Goal: Information Seeking & Learning: Learn about a topic

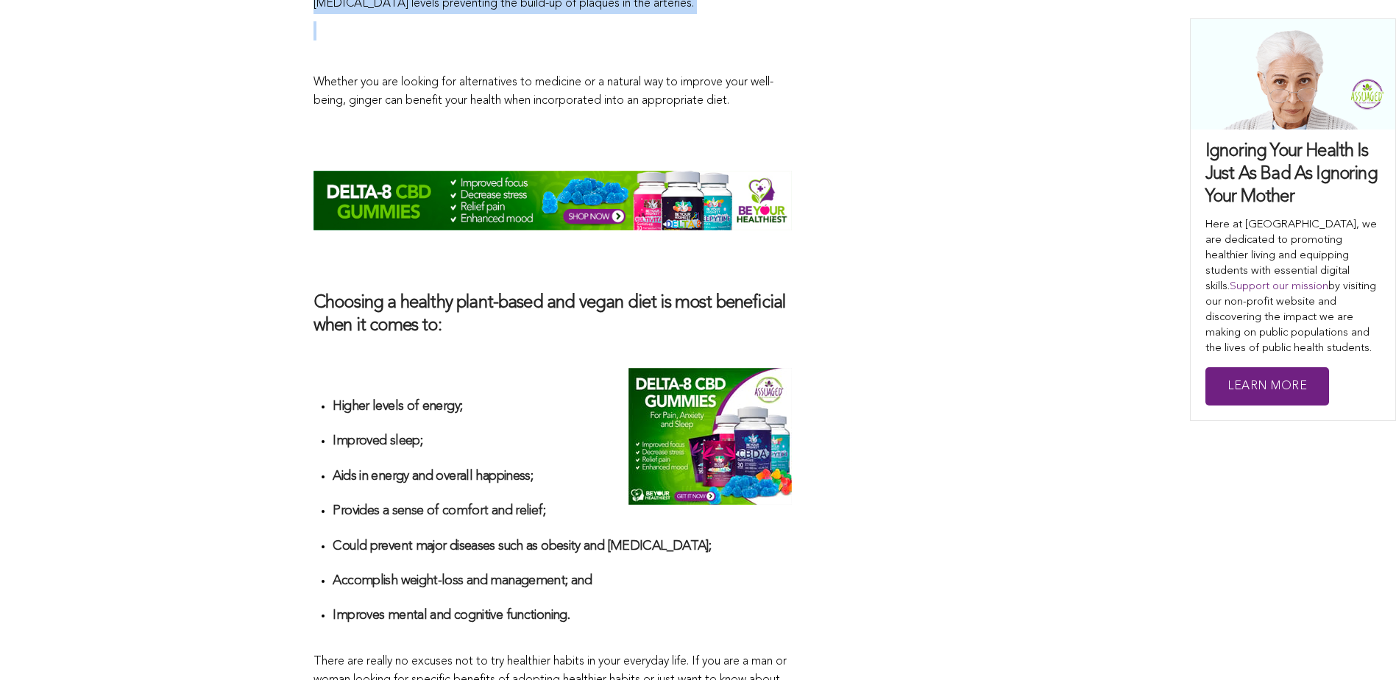
scroll to position [3813, 0]
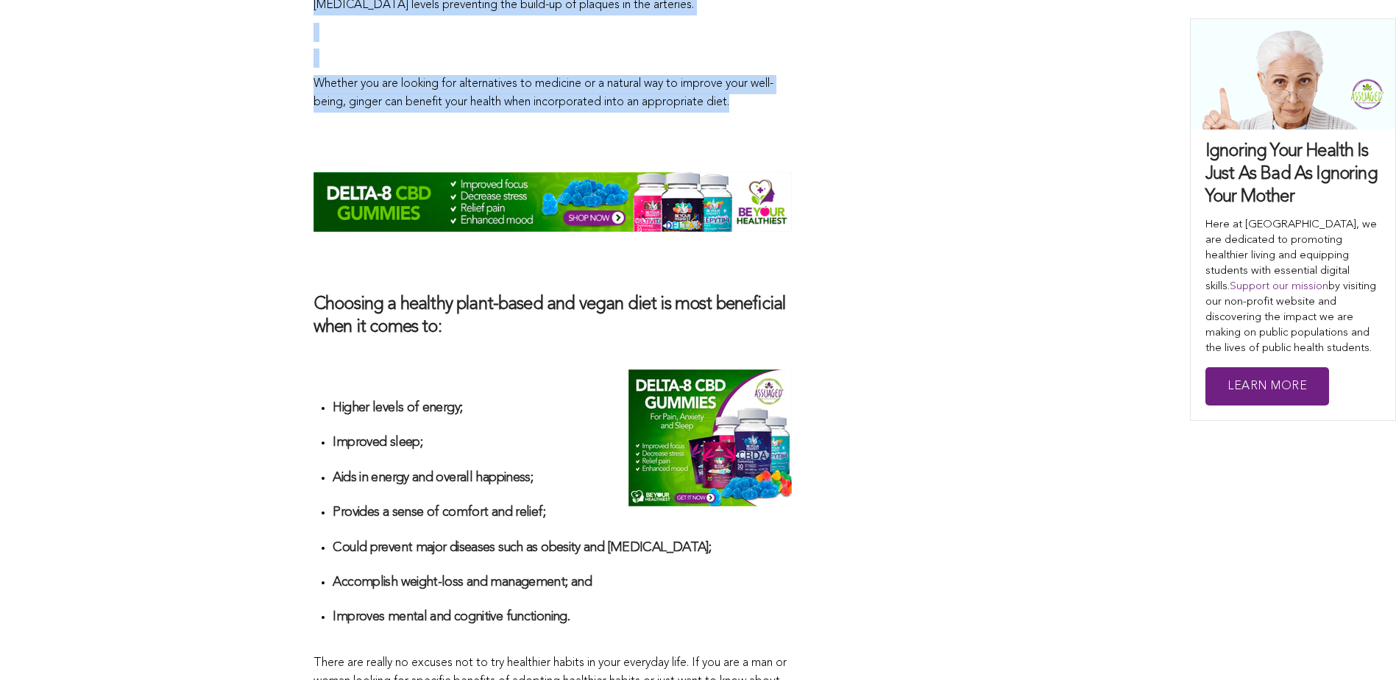
drag, startPoint x: 309, startPoint y: 325, endPoint x: 802, endPoint y: 79, distance: 550.6
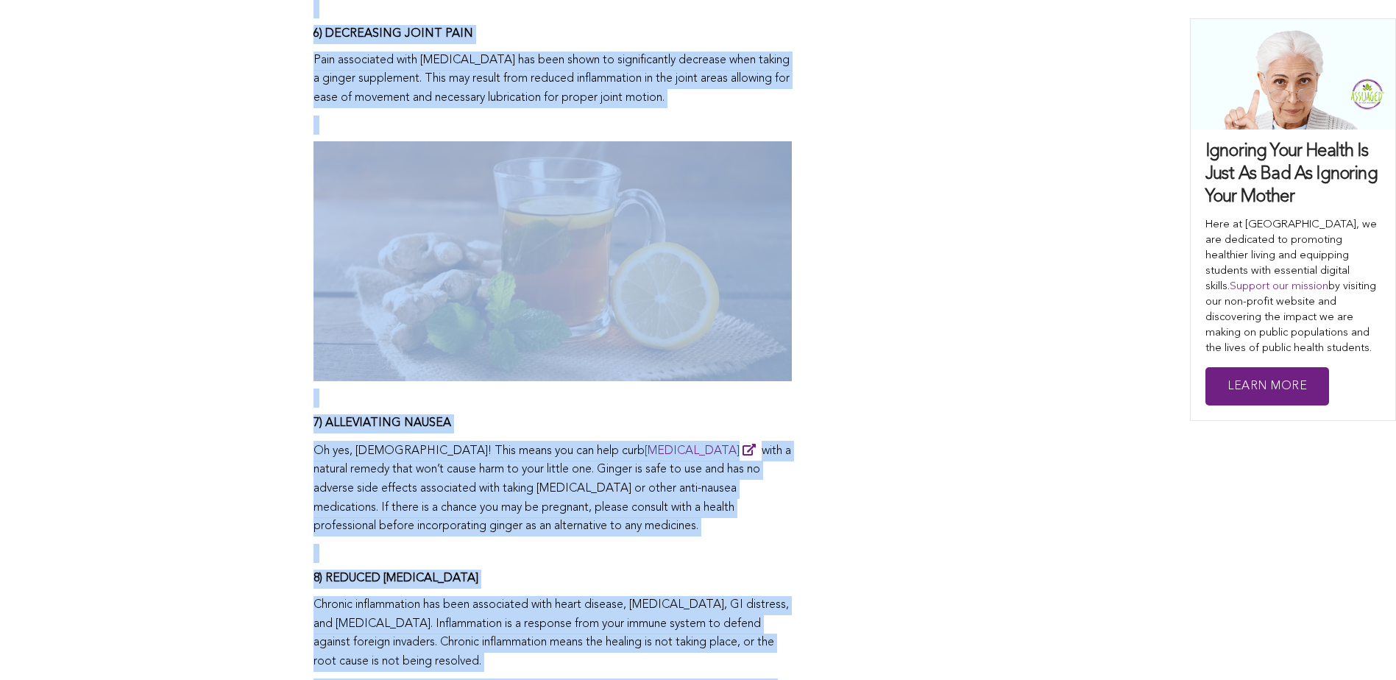
scroll to position [2562, 0]
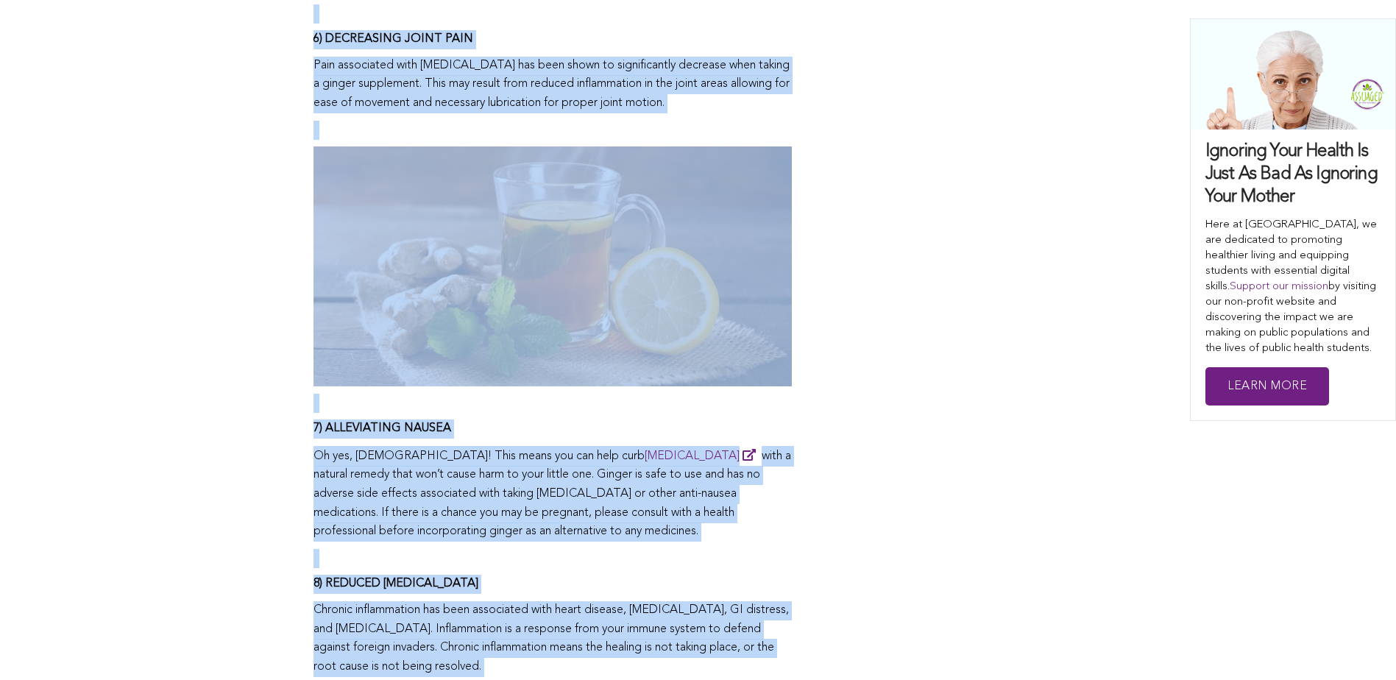
click at [879, 305] on div "CONTRIBUTORS Assuaged Ⓥ Aficionados [PERSON_NAME] Share this Did you know [PERS…" at bounding box center [697, 115] width 769 height 3916
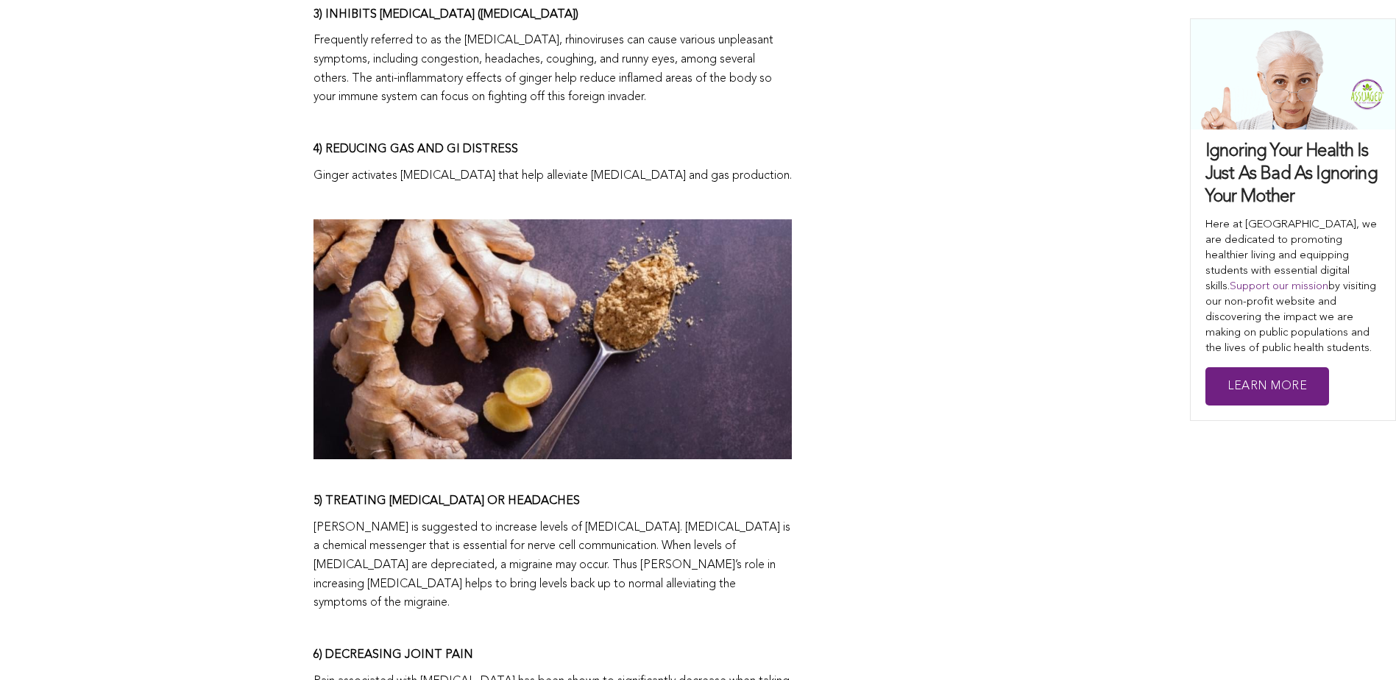
scroll to position [1679, 0]
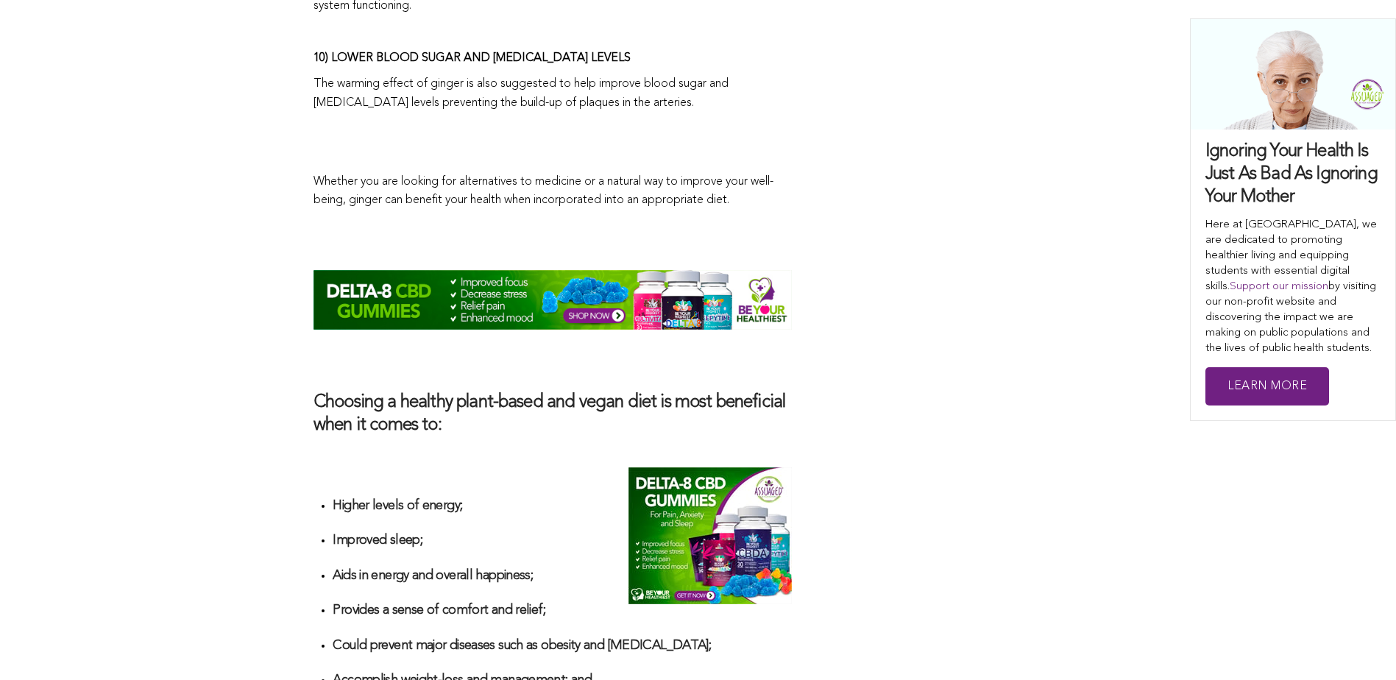
scroll to position [3561, 0]
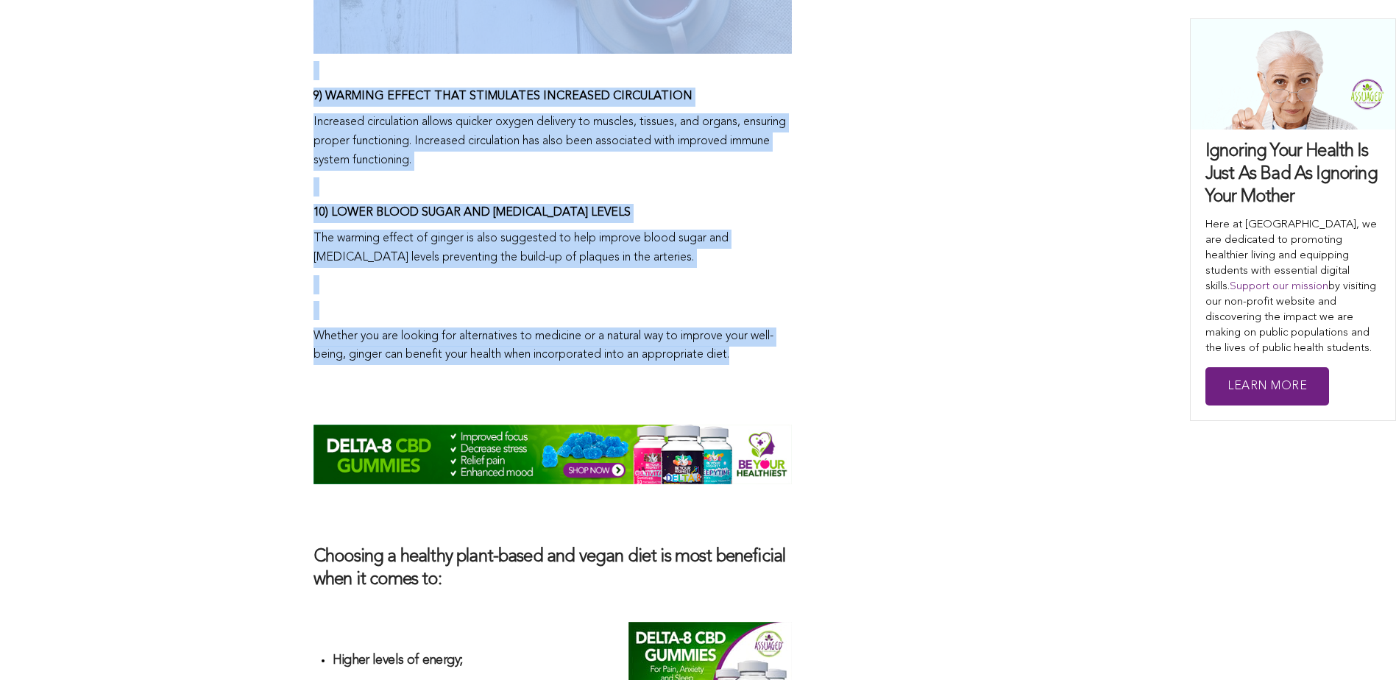
drag, startPoint x: 317, startPoint y: 272, endPoint x: 758, endPoint y: 336, distance: 445.5
